Goal: Obtain resource: Obtain resource

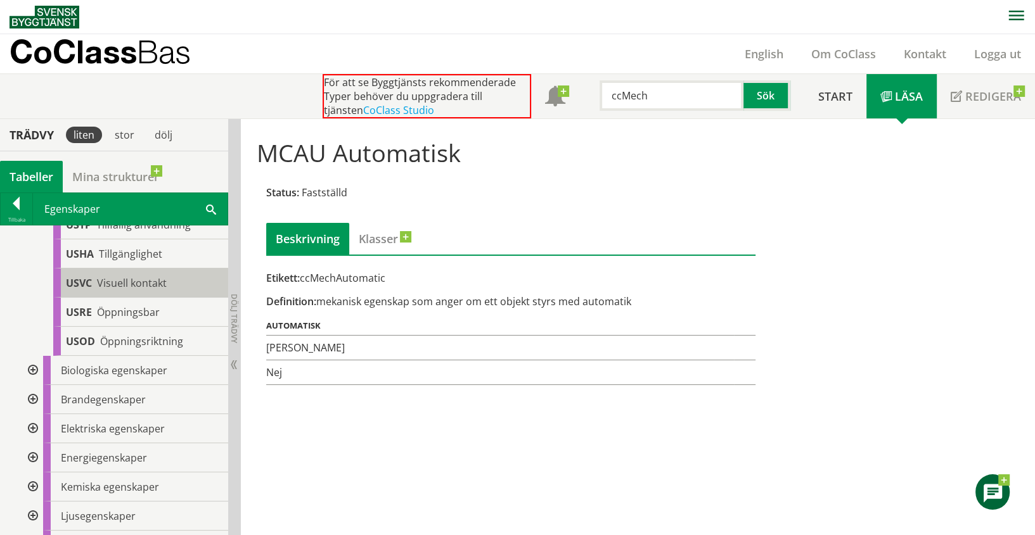
scroll to position [1197, 0]
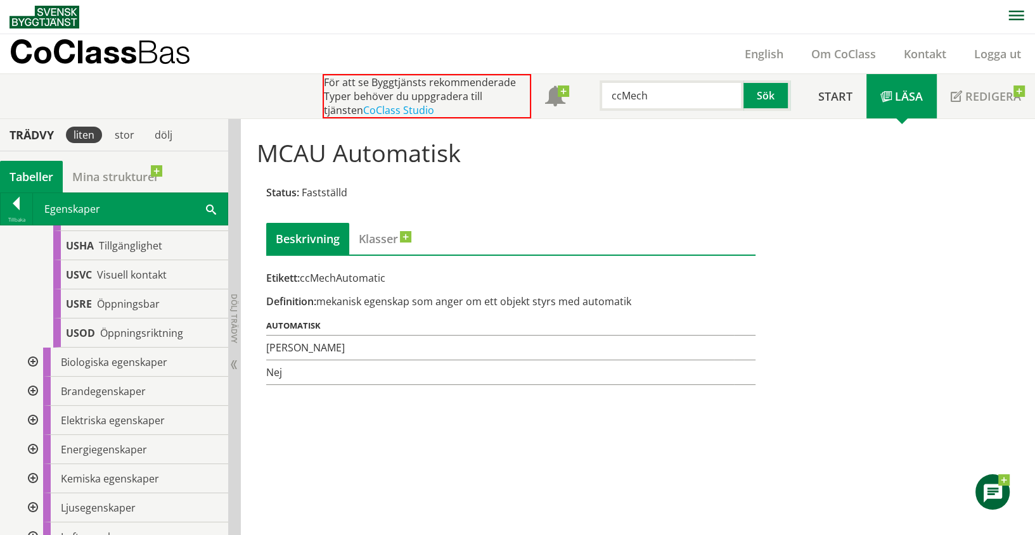
click at [34, 400] on div at bounding box center [31, 391] width 23 height 29
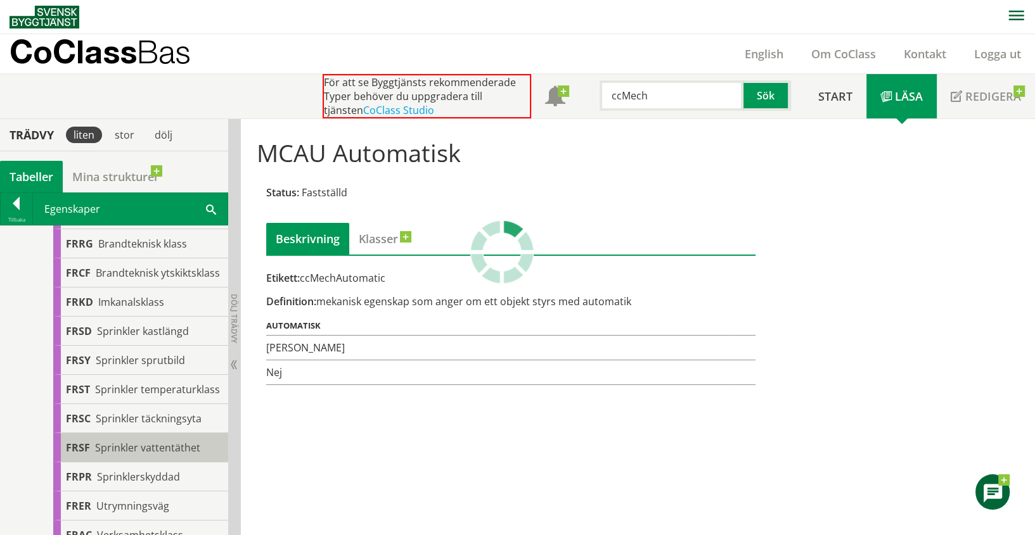
scroll to position [1689, 0]
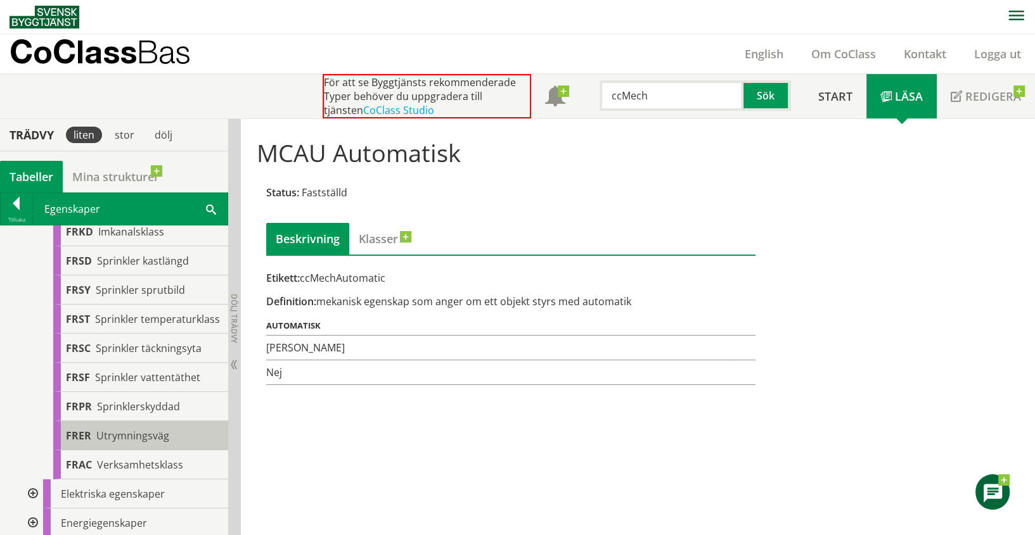
click at [138, 443] on span "Utrymningsväg" at bounding box center [132, 436] width 73 height 14
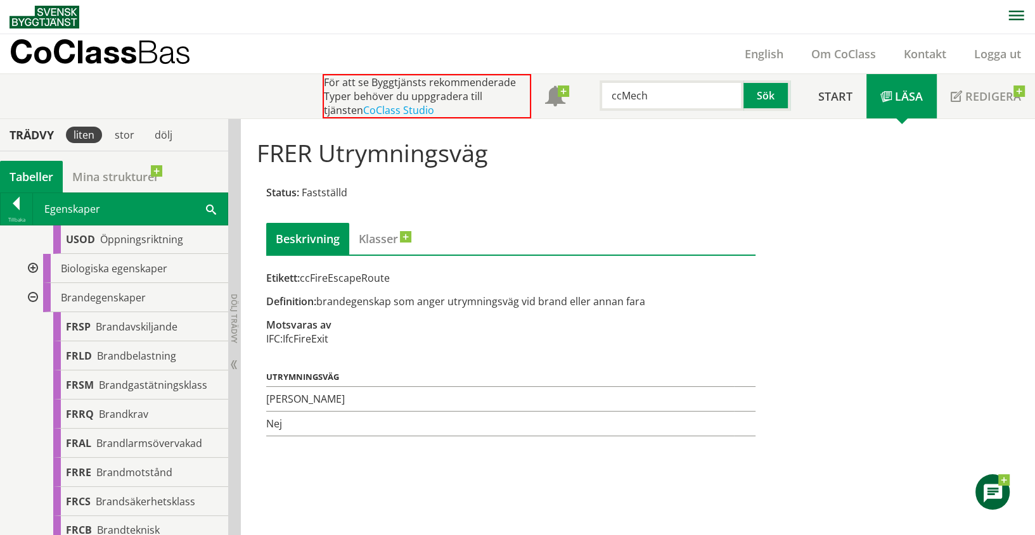
scroll to position [1266, 0]
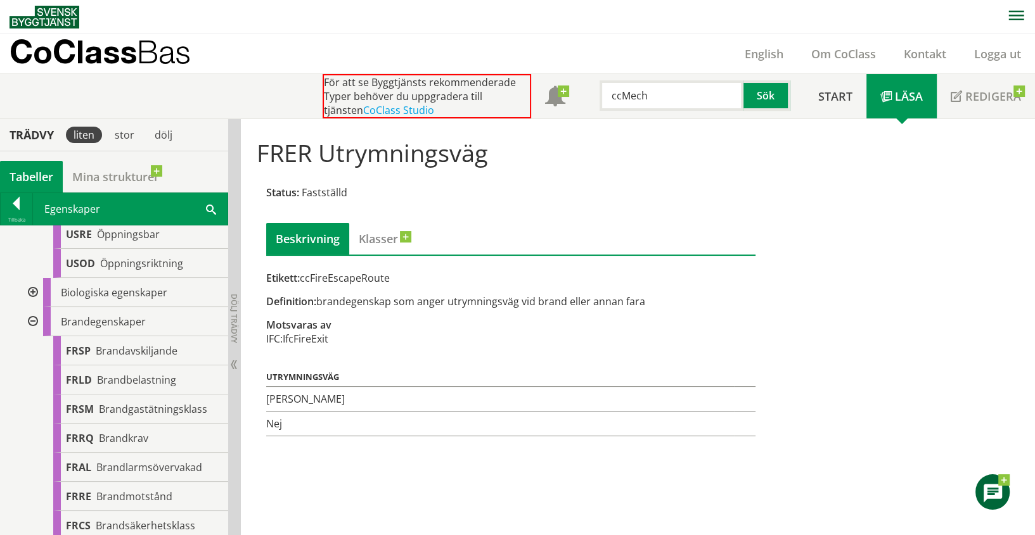
click at [34, 326] on div at bounding box center [31, 321] width 23 height 29
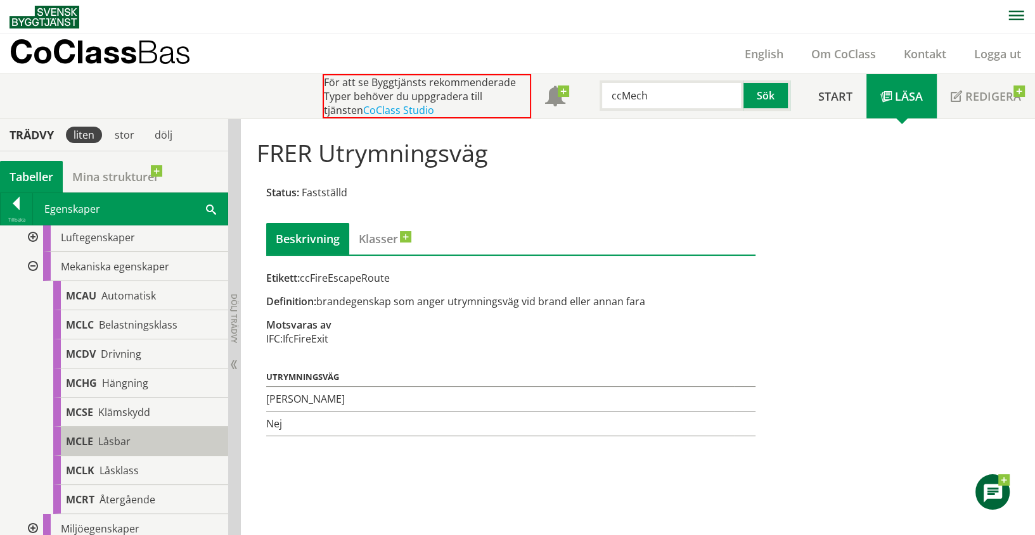
scroll to position [1478, 0]
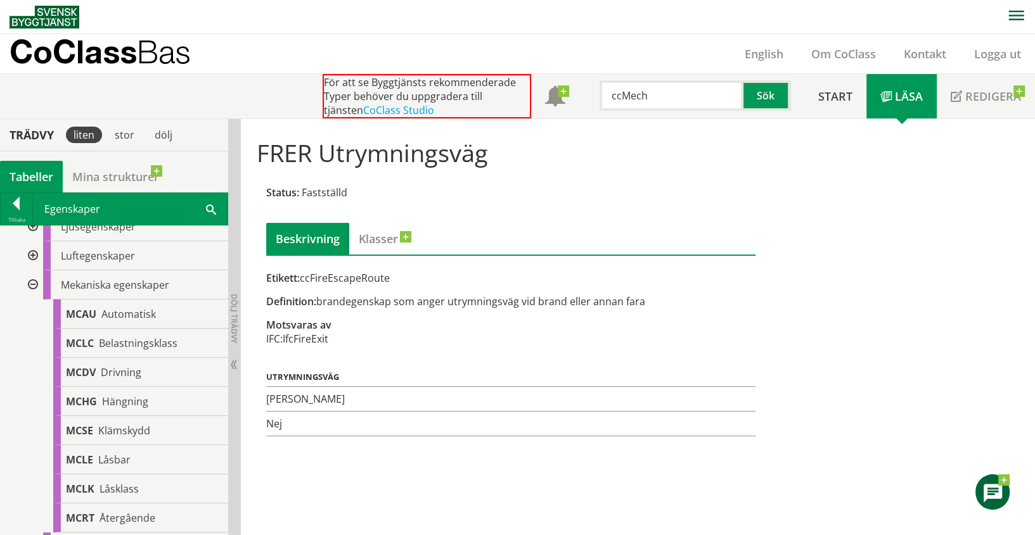
click at [36, 295] on div at bounding box center [31, 285] width 23 height 29
click at [37, 355] on div at bounding box center [31, 343] width 23 height 29
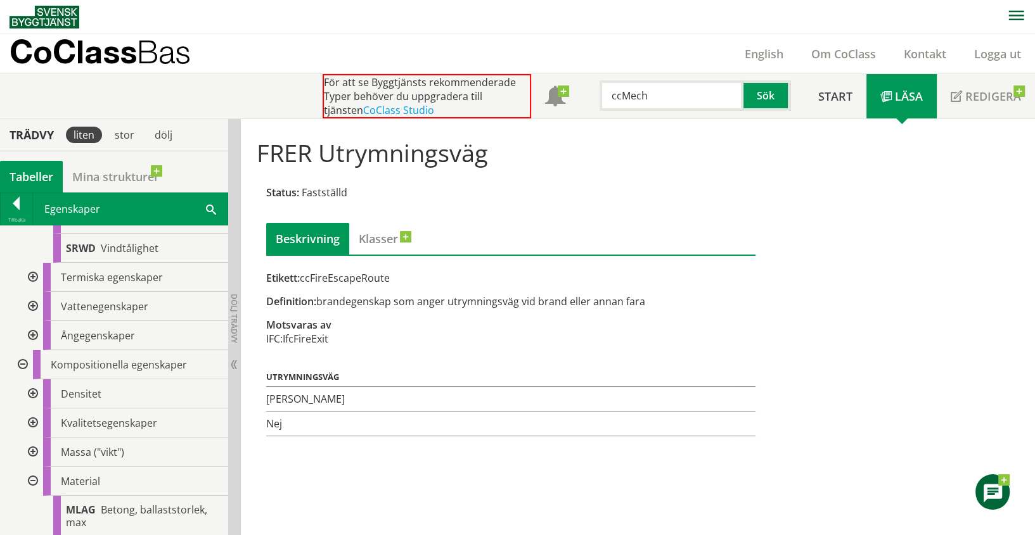
scroll to position [2956, 0]
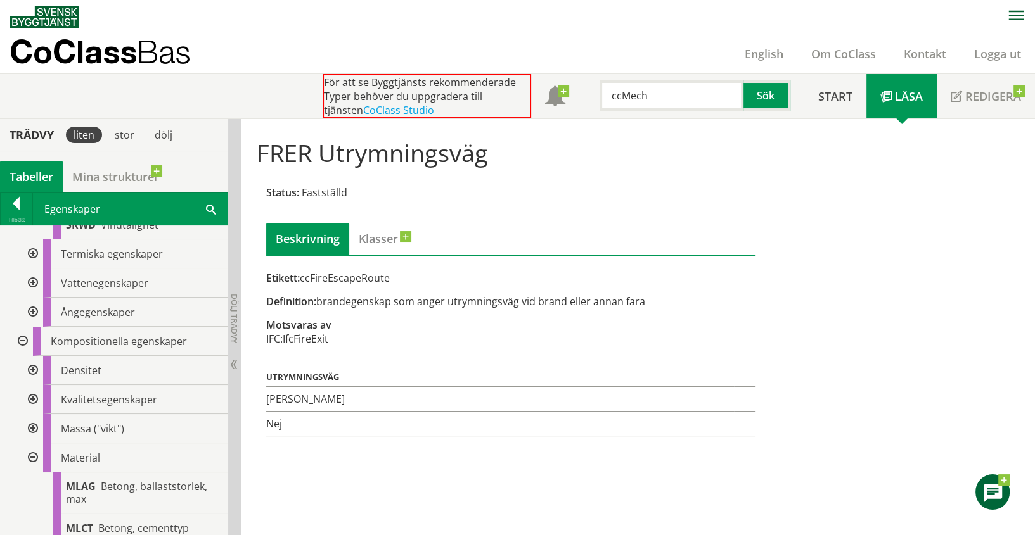
click at [35, 461] on div at bounding box center [31, 457] width 23 height 29
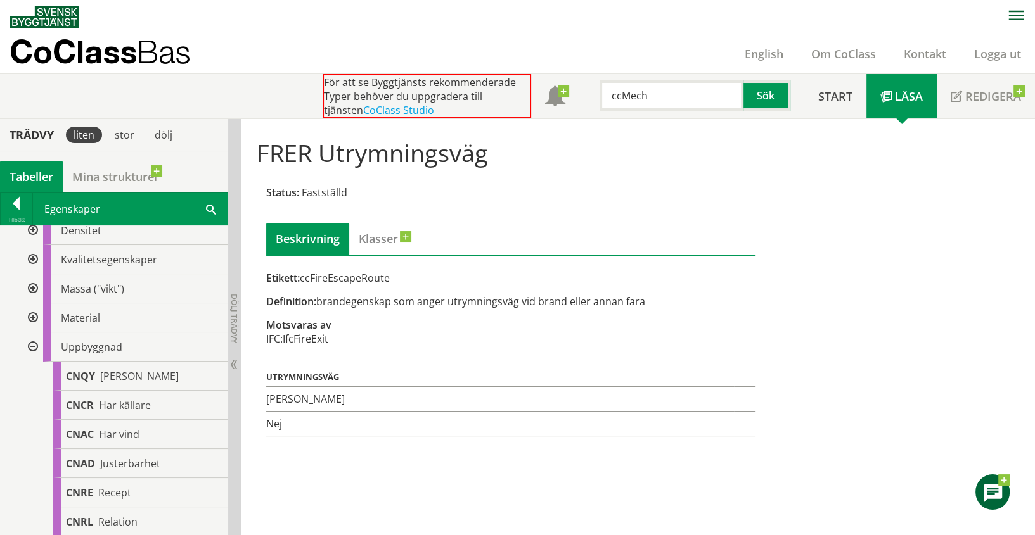
scroll to position [3097, 0]
click at [37, 358] on div at bounding box center [31, 346] width 23 height 29
click at [30, 411] on div at bounding box center [31, 404] width 23 height 29
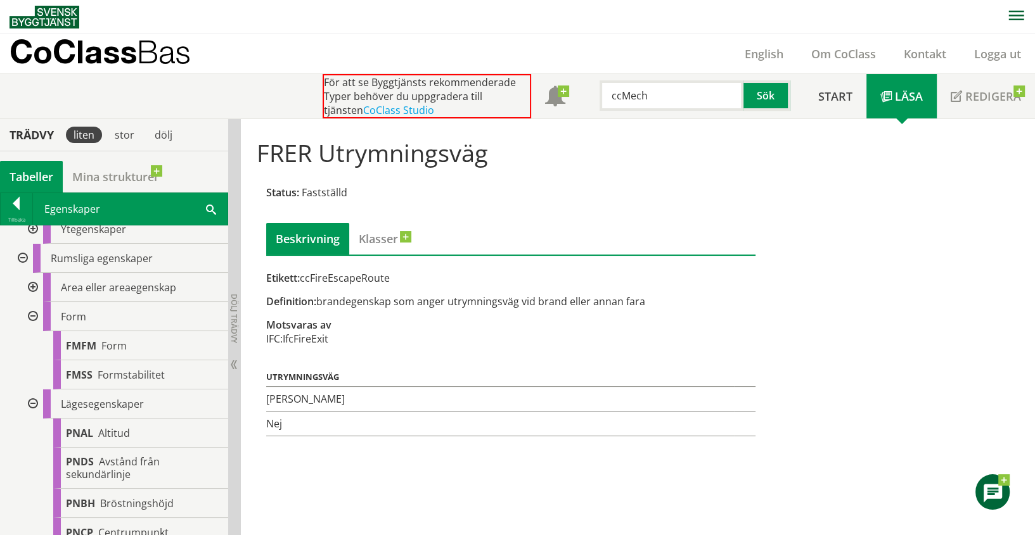
scroll to position [3308, 0]
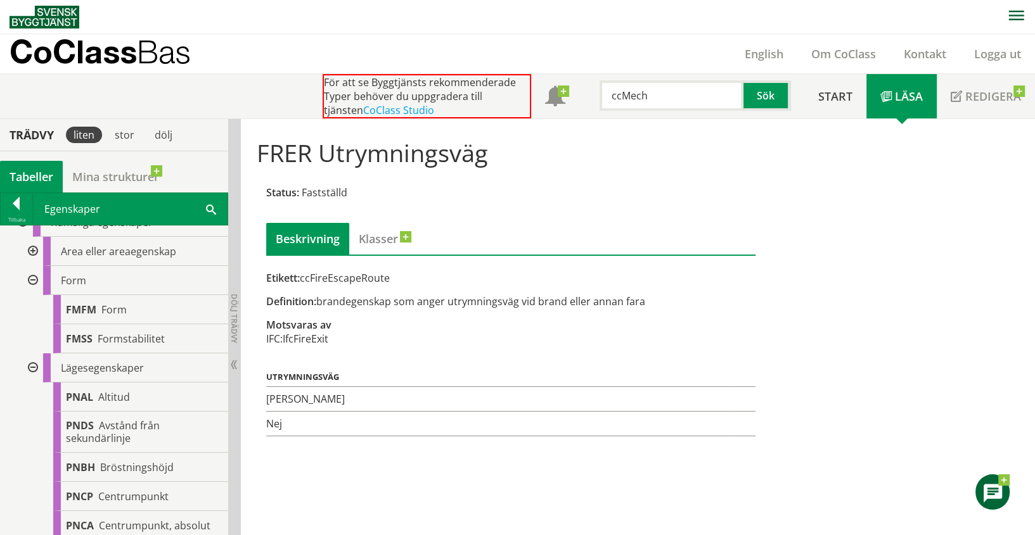
click at [29, 293] on div at bounding box center [31, 280] width 23 height 29
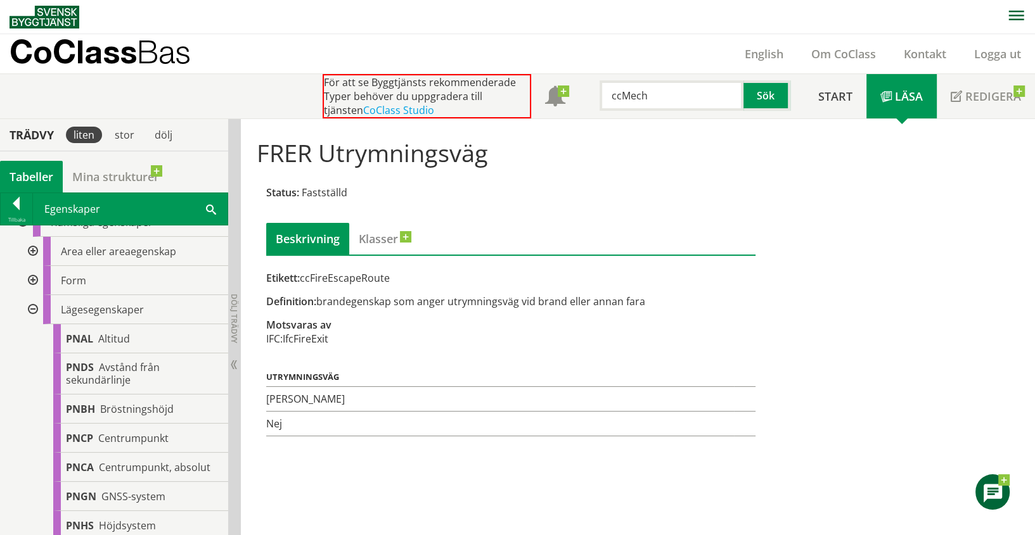
click at [33, 319] on div at bounding box center [31, 309] width 23 height 29
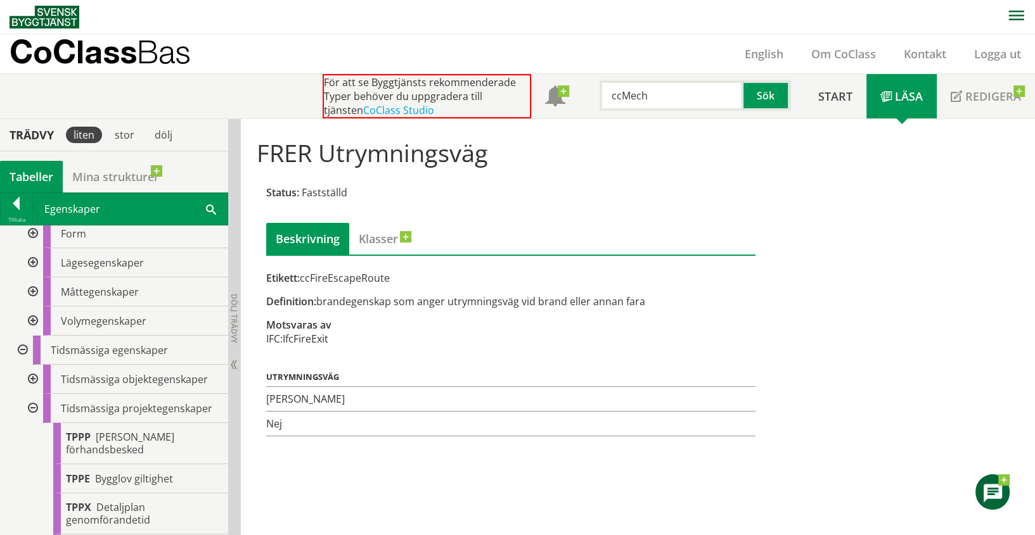
scroll to position [3379, 0]
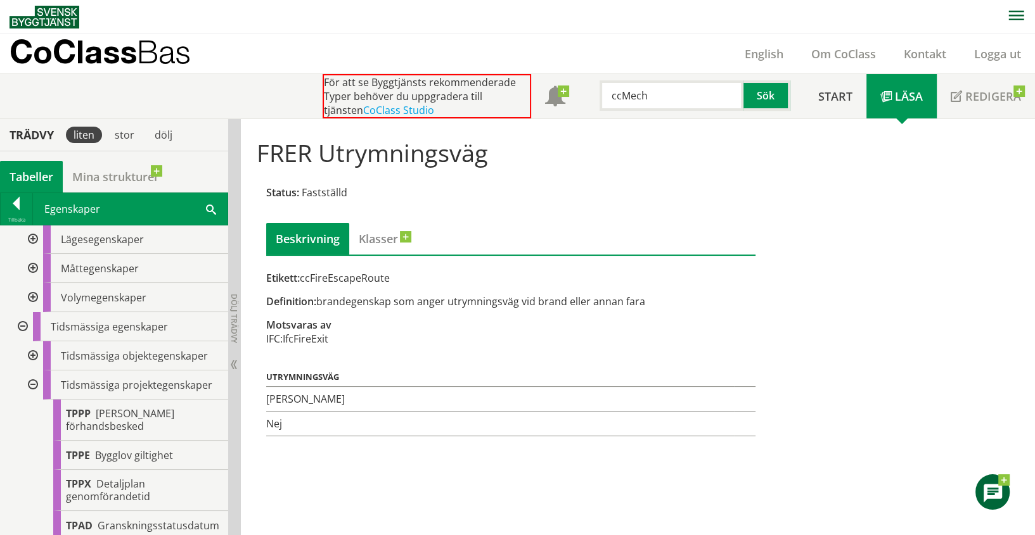
click at [39, 390] on div at bounding box center [31, 385] width 23 height 29
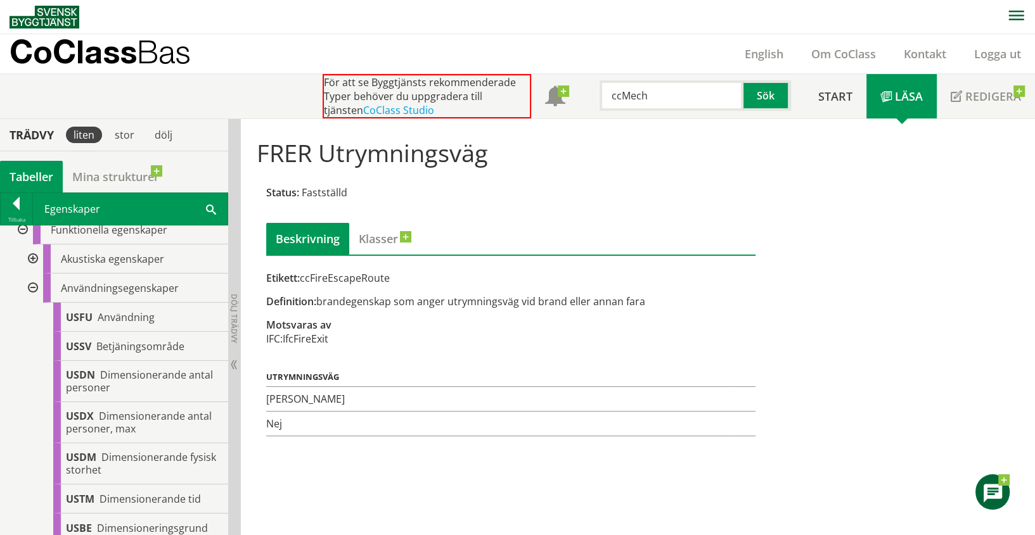
scroll to position [0, 0]
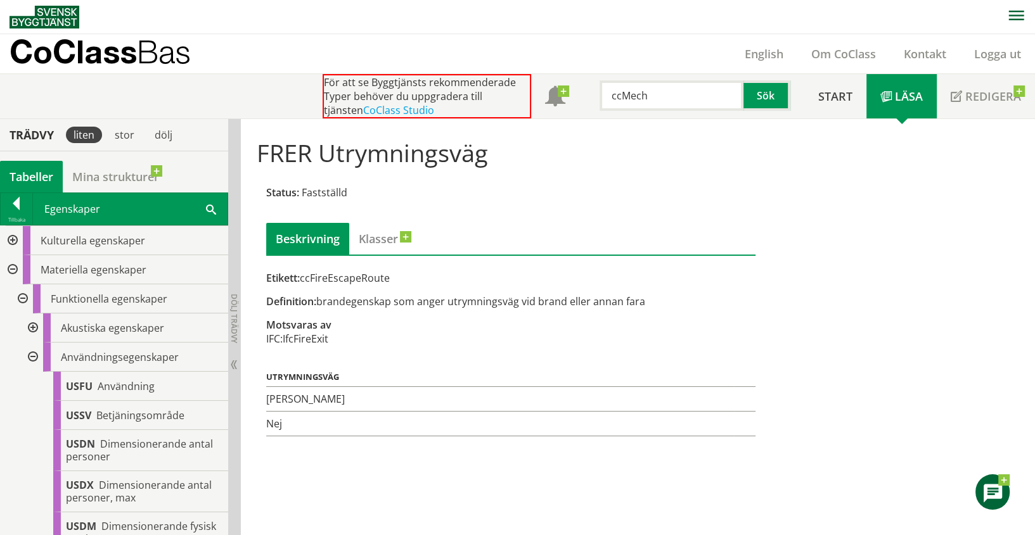
click at [30, 356] on div at bounding box center [31, 357] width 23 height 29
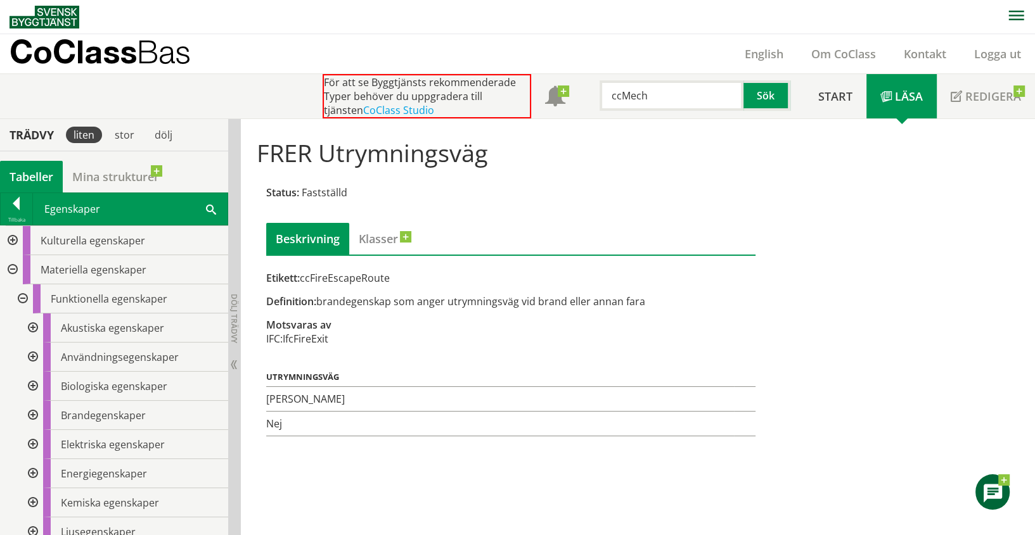
click at [14, 234] on div at bounding box center [11, 240] width 23 height 29
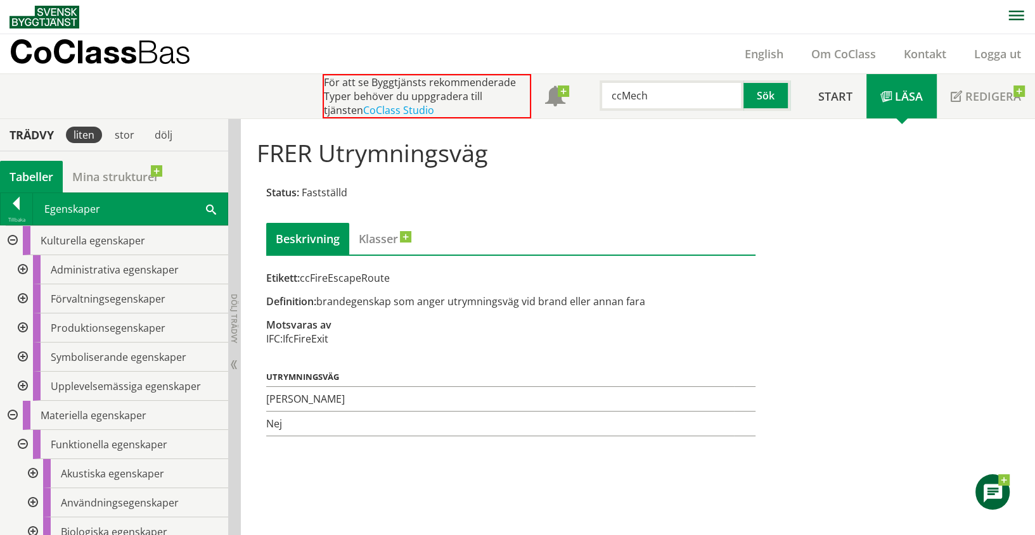
click at [27, 297] on div at bounding box center [21, 298] width 23 height 29
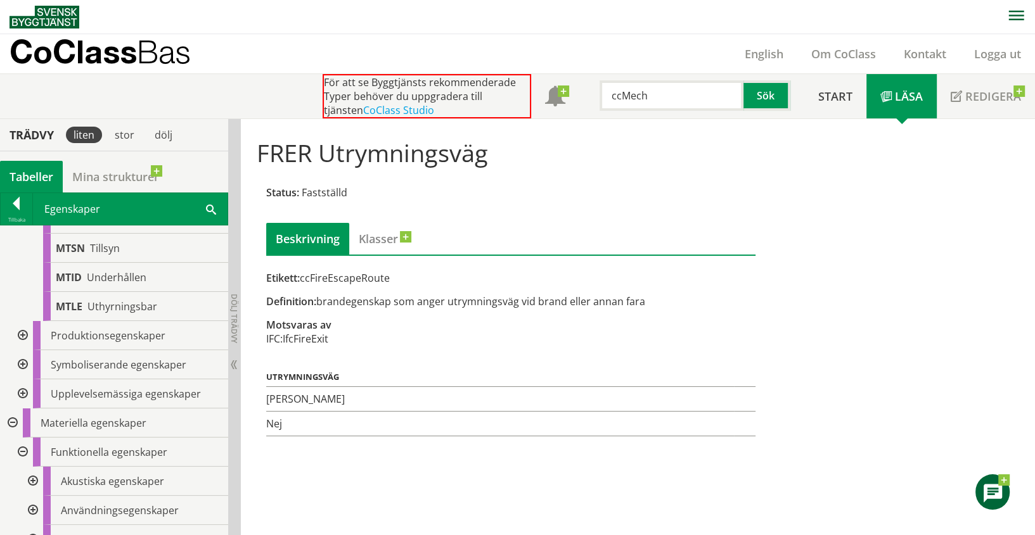
scroll to position [492, 0]
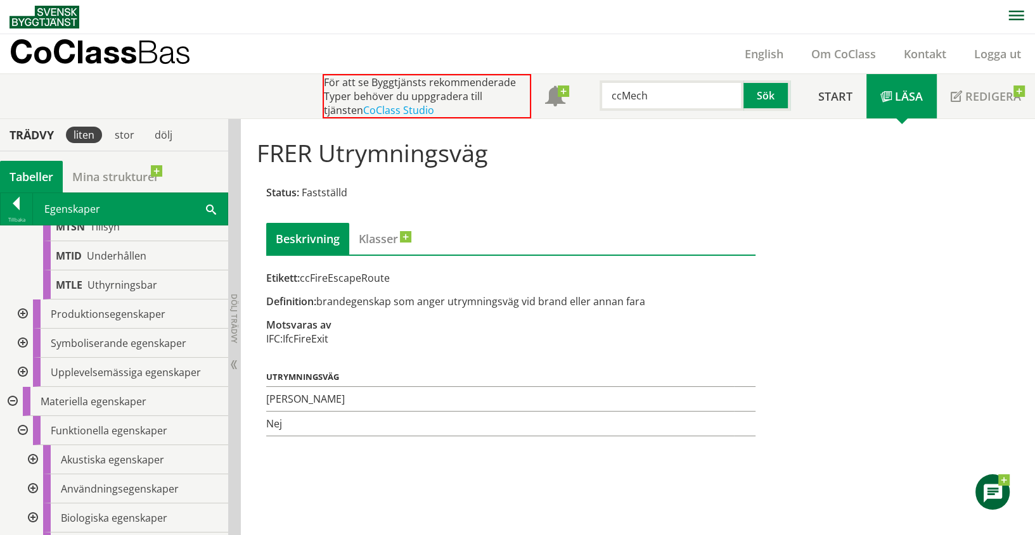
click at [29, 341] on div at bounding box center [21, 343] width 23 height 29
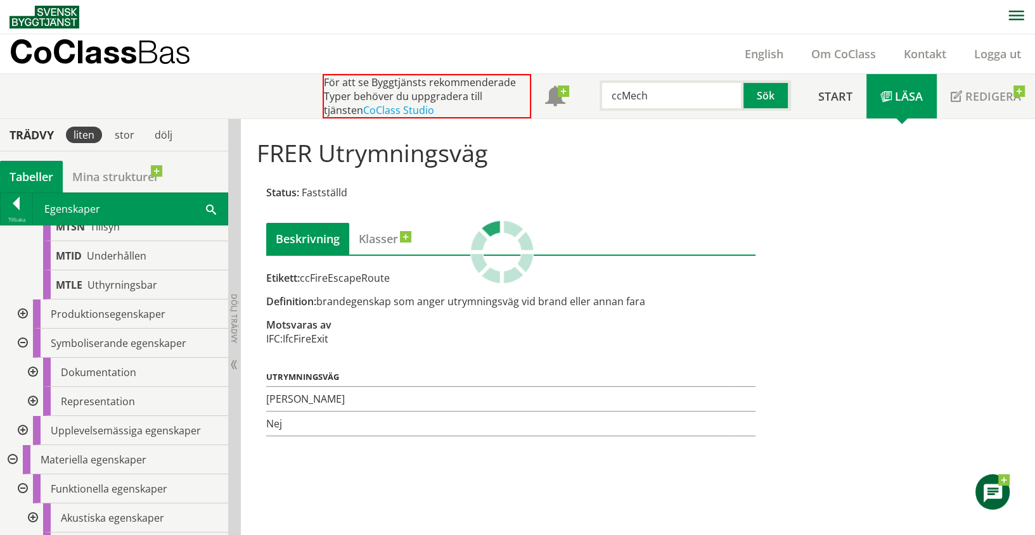
click at [31, 364] on div at bounding box center [31, 372] width 23 height 29
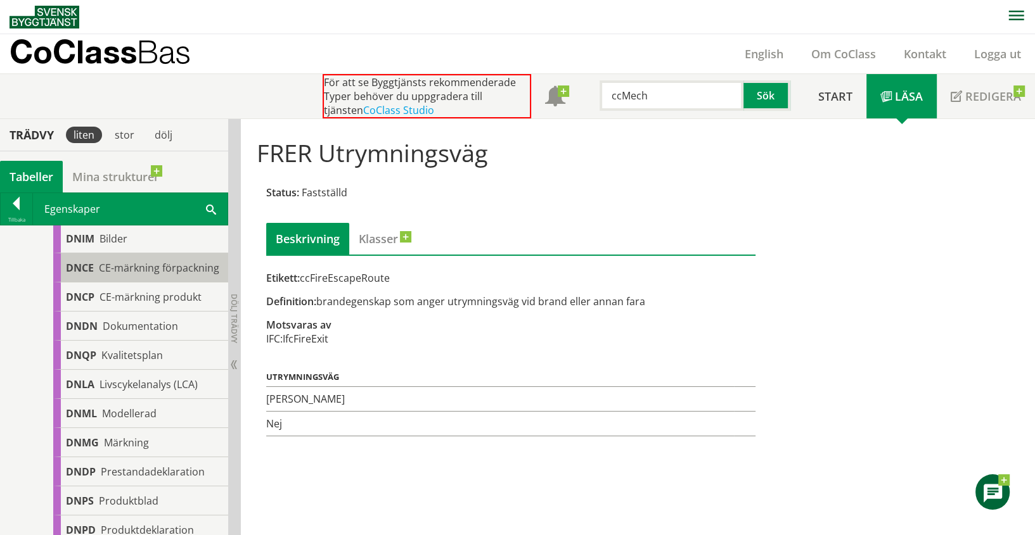
scroll to position [703, 0]
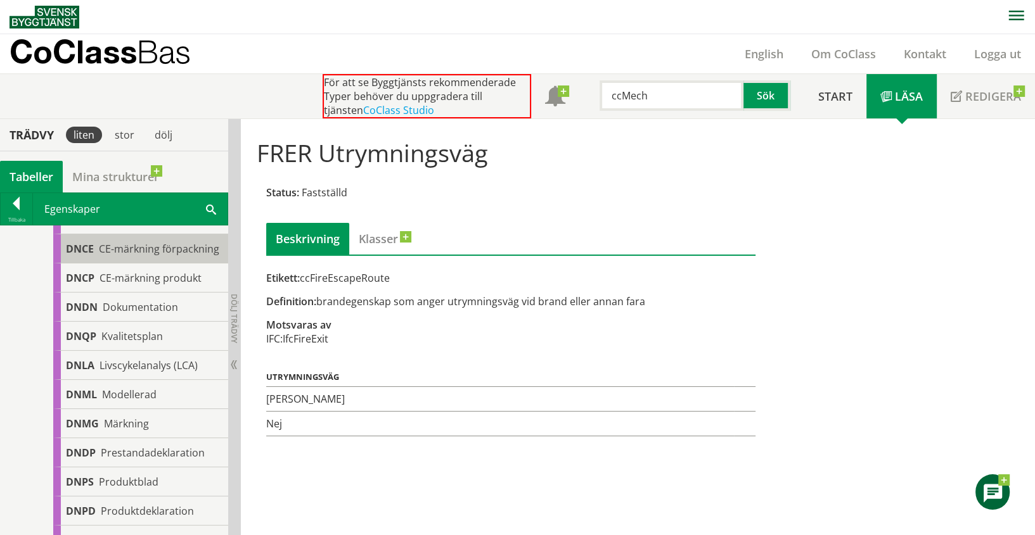
click at [169, 314] on span "Dokumentation" at bounding box center [140, 307] width 75 height 14
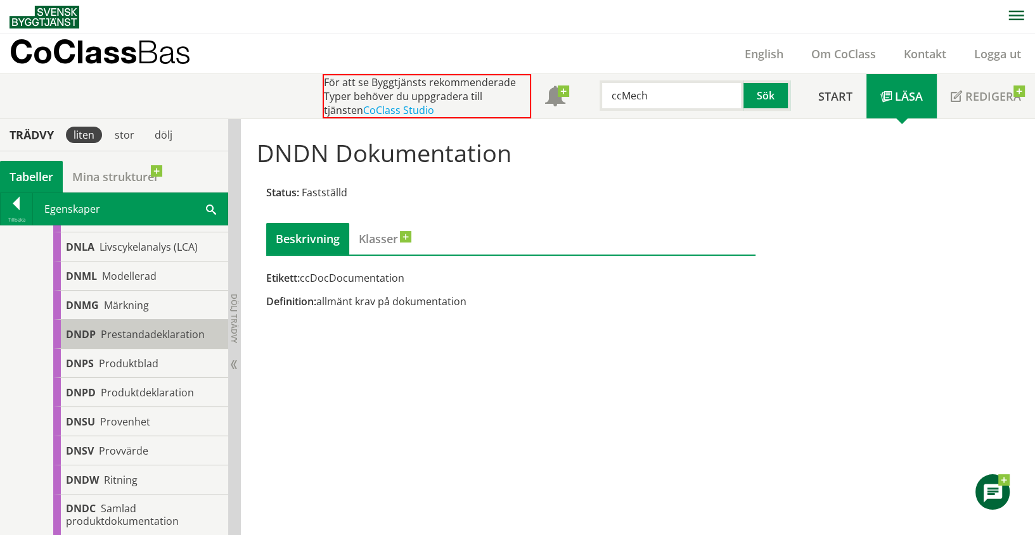
scroll to position [845, 0]
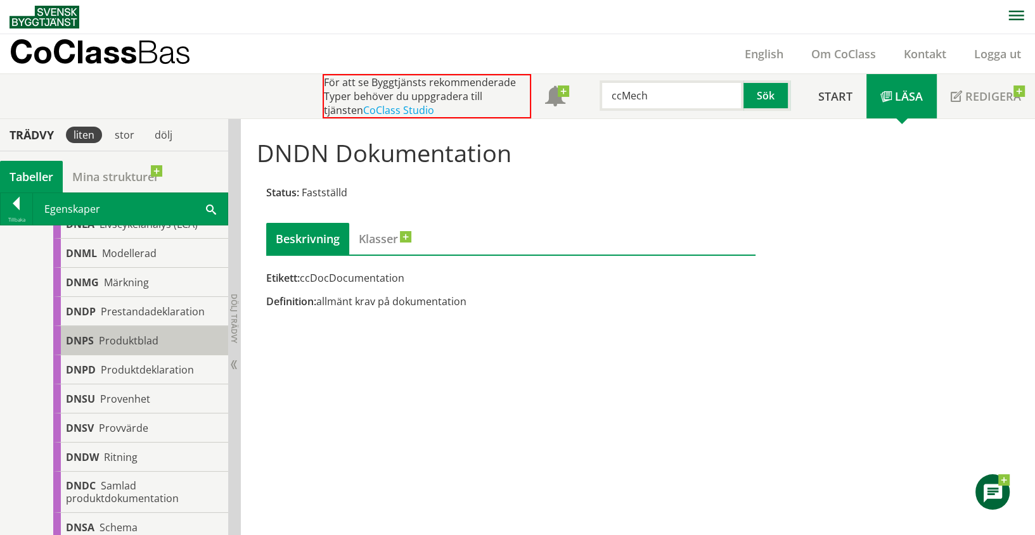
click at [148, 348] on span "Produktblad" at bounding box center [129, 341] width 60 height 14
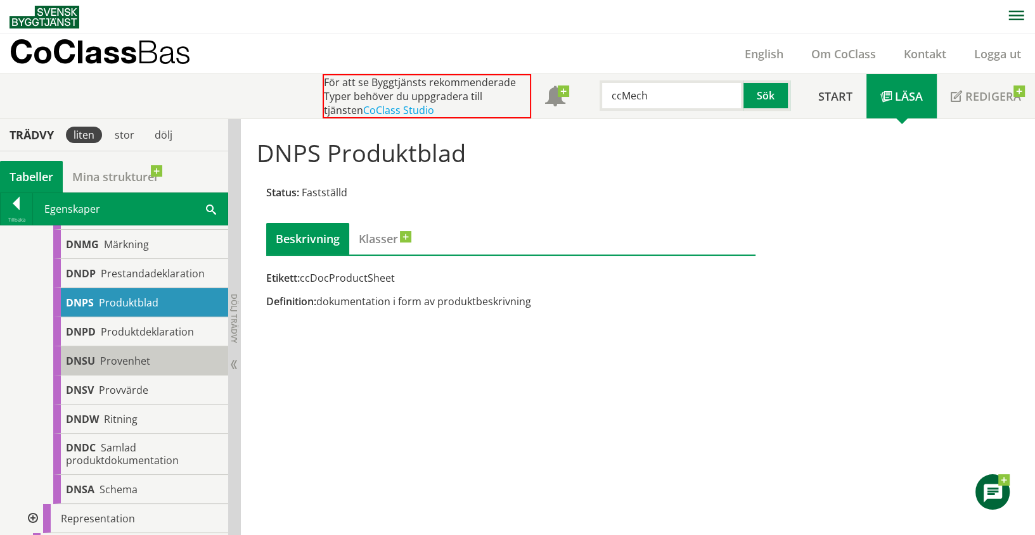
scroll to position [915, 0]
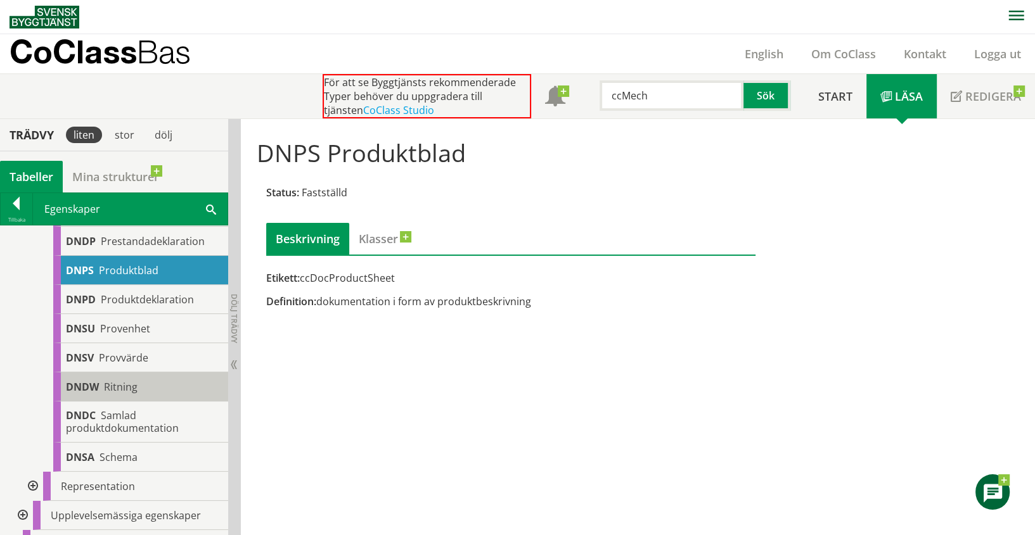
click at [127, 394] on span "Ritning" at bounding box center [121, 387] width 34 height 14
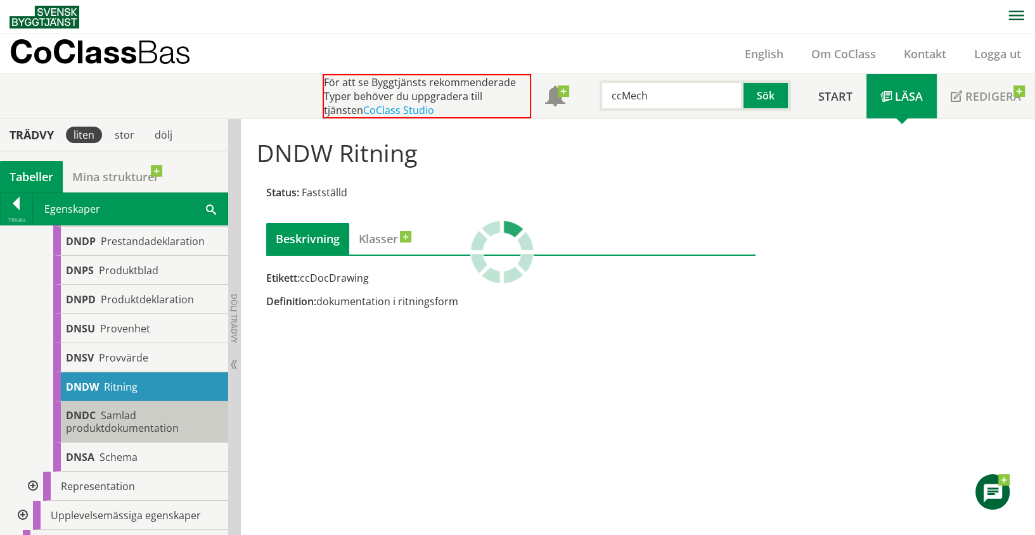
click at [127, 420] on span "Samlad produktdokumentation" at bounding box center [122, 422] width 113 height 27
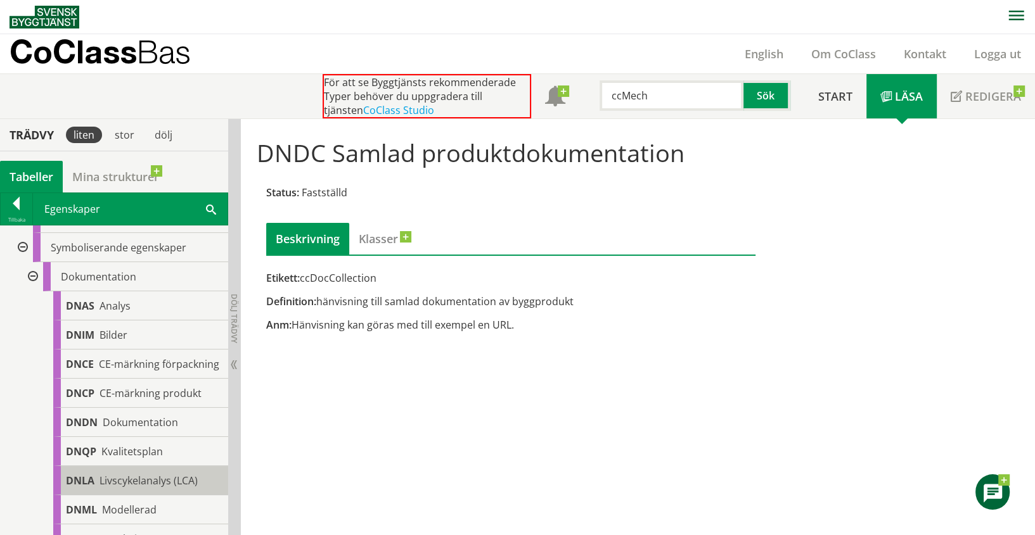
scroll to position [563, 0]
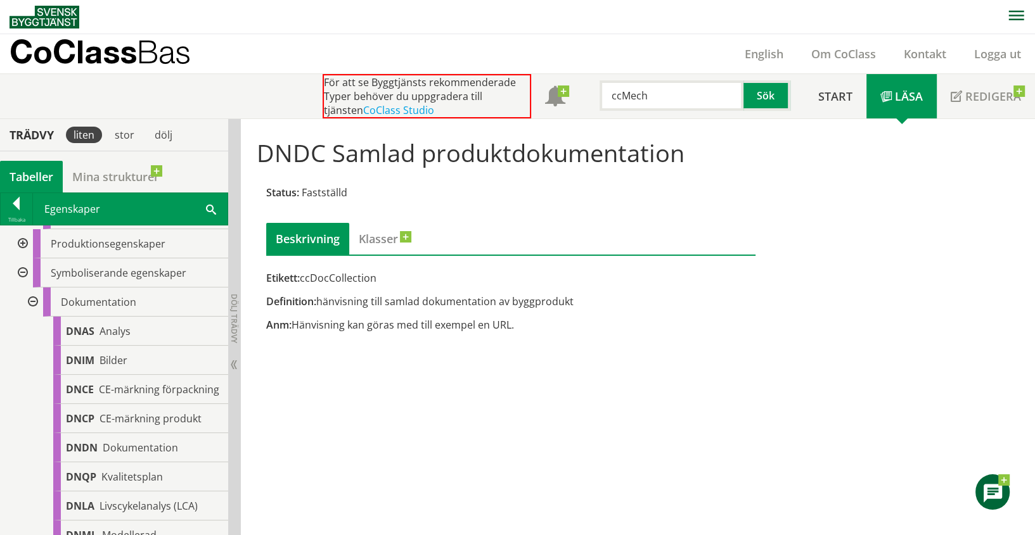
click at [33, 295] on div at bounding box center [31, 302] width 23 height 29
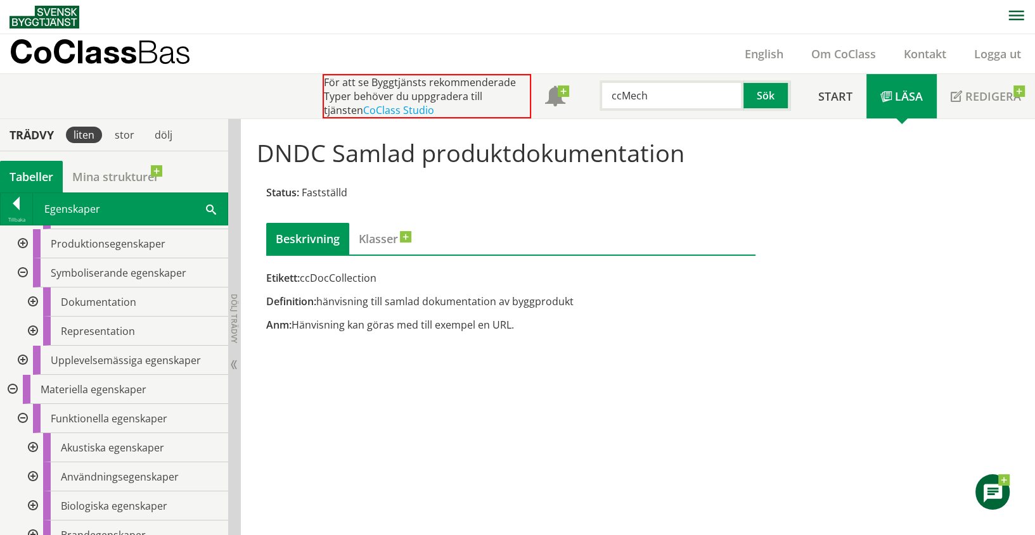
click at [32, 331] on div at bounding box center [31, 331] width 23 height 29
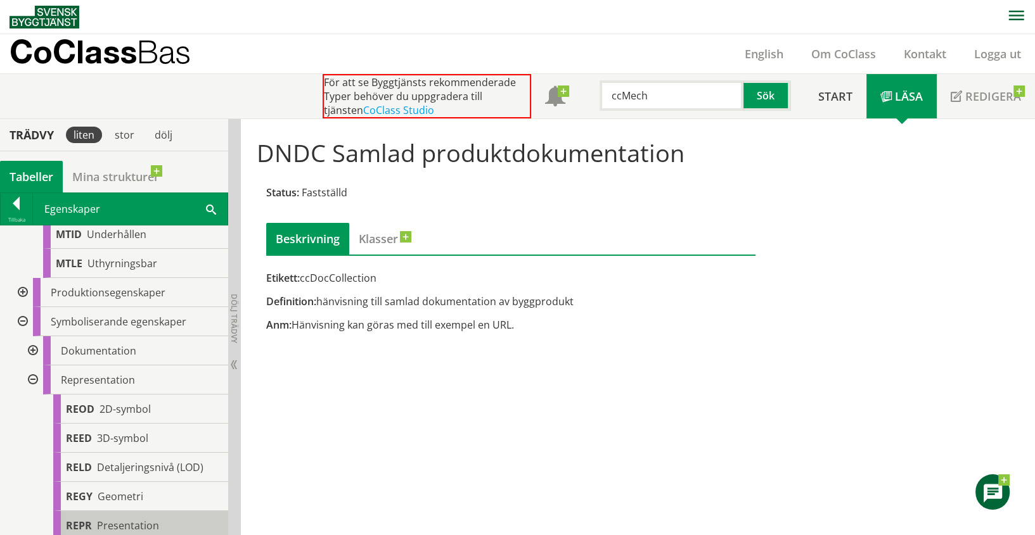
scroll to position [492, 0]
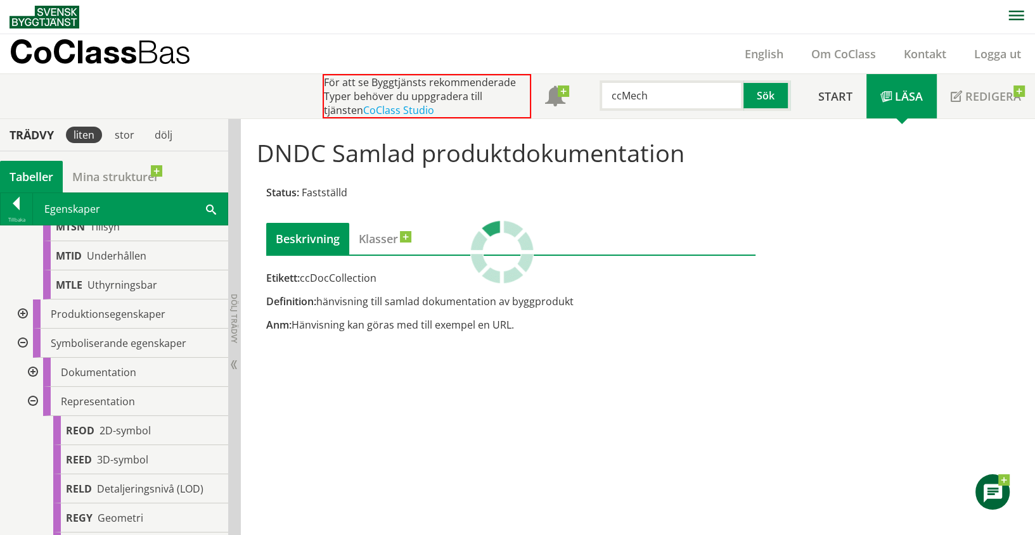
click at [23, 340] on div at bounding box center [21, 343] width 23 height 29
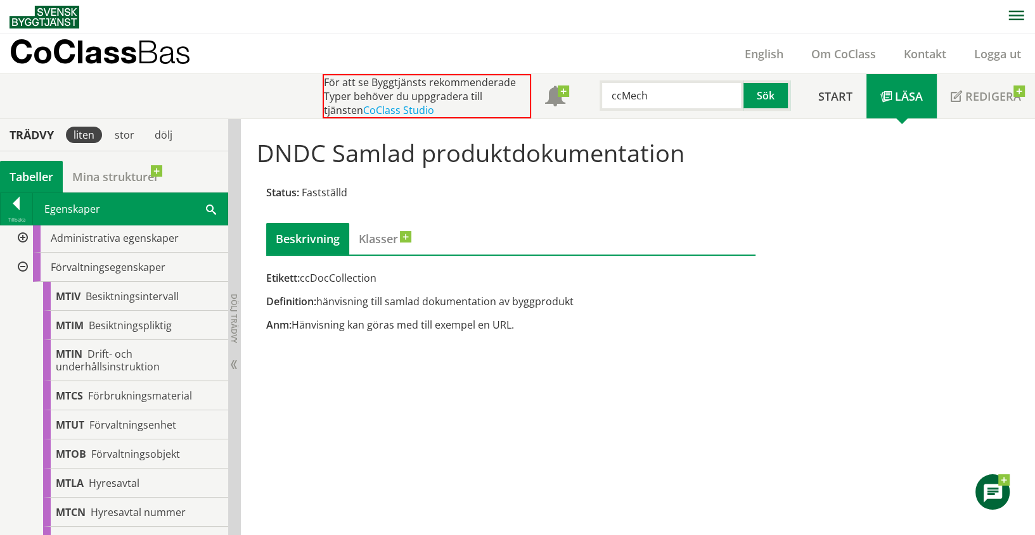
scroll to position [0, 0]
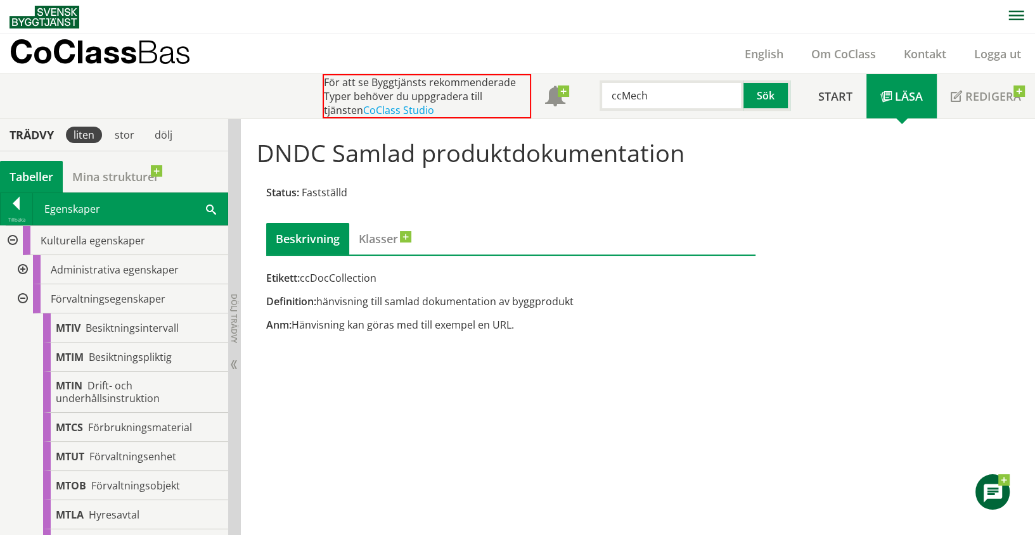
click at [20, 294] on div at bounding box center [21, 298] width 23 height 29
